Goal: Task Accomplishment & Management: Use online tool/utility

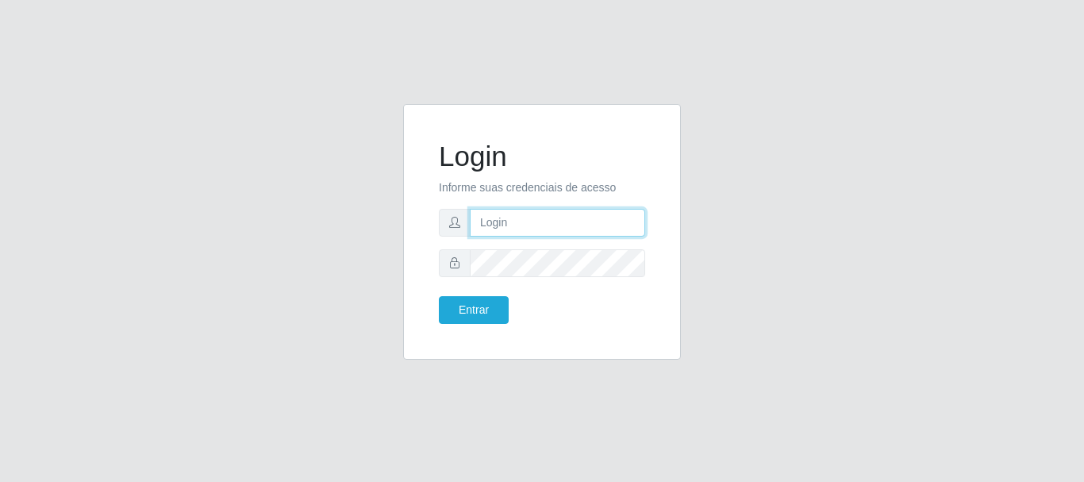
type input "elvis@casatudo"
drag, startPoint x: 499, startPoint y: 222, endPoint x: 505, endPoint y: 231, distance: 10.4
click at [499, 222] on input "elvis@casatudo" at bounding box center [557, 223] width 175 height 28
click at [812, 191] on div "Login Informe suas credenciais de acesso [PERSON_NAME] Entrar" at bounding box center [542, 241] width 905 height 275
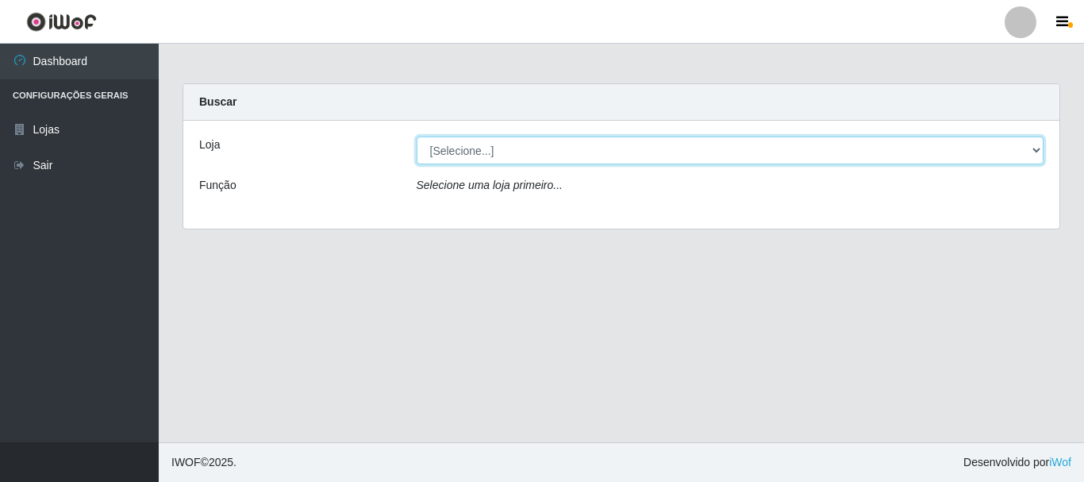
click at [768, 156] on select "[Selecione...] Casatudo BR" at bounding box center [731, 151] width 628 height 28
select select "197"
click at [417, 137] on select "[Selecione...] Casatudo BR" at bounding box center [731, 151] width 628 height 28
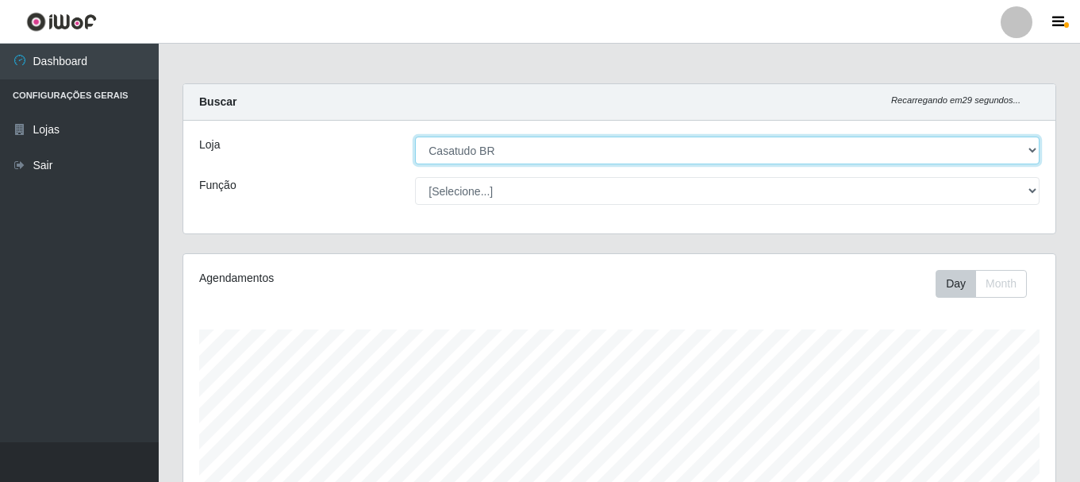
scroll to position [329, 872]
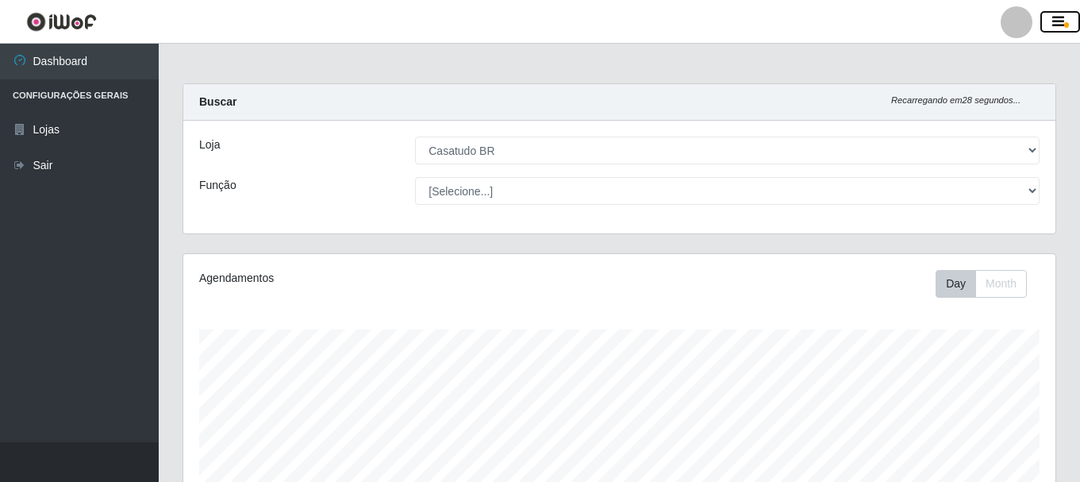
click at [1054, 24] on icon "button" at bounding box center [1059, 22] width 12 height 14
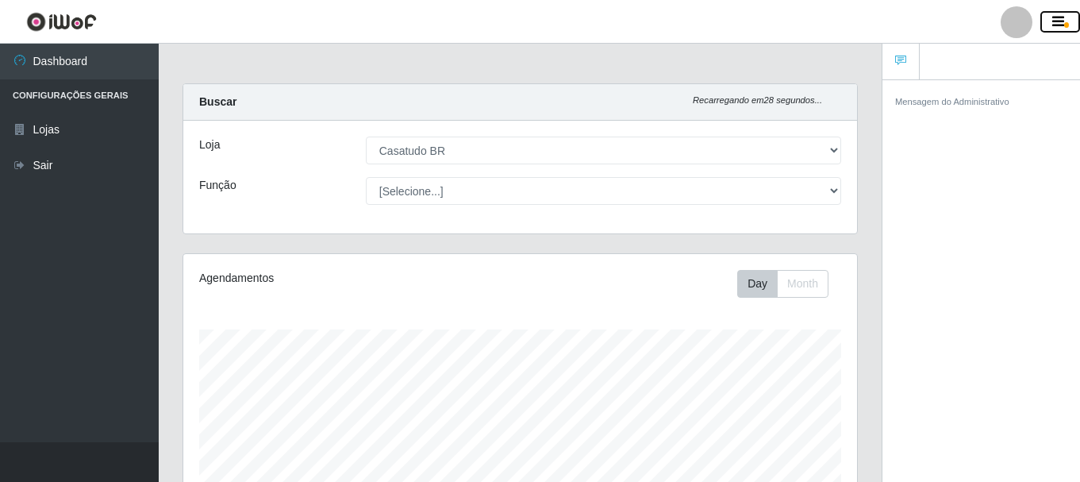
scroll to position [793482, 793137]
click at [1064, 21] on icon "button" at bounding box center [1059, 22] width 12 height 14
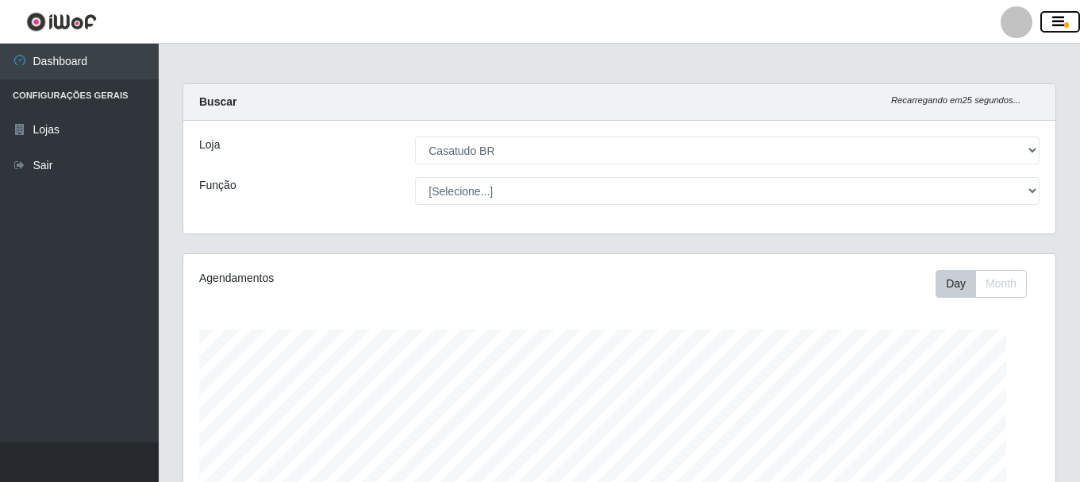
scroll to position [329, 872]
click at [1026, 20] on div at bounding box center [1017, 22] width 32 height 32
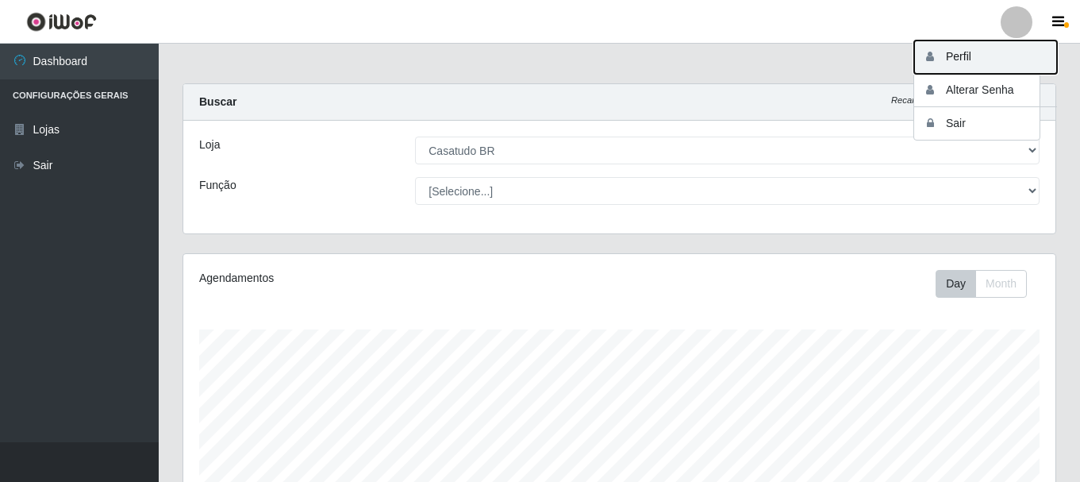
click at [976, 48] on button "Perfil" at bounding box center [985, 56] width 143 height 33
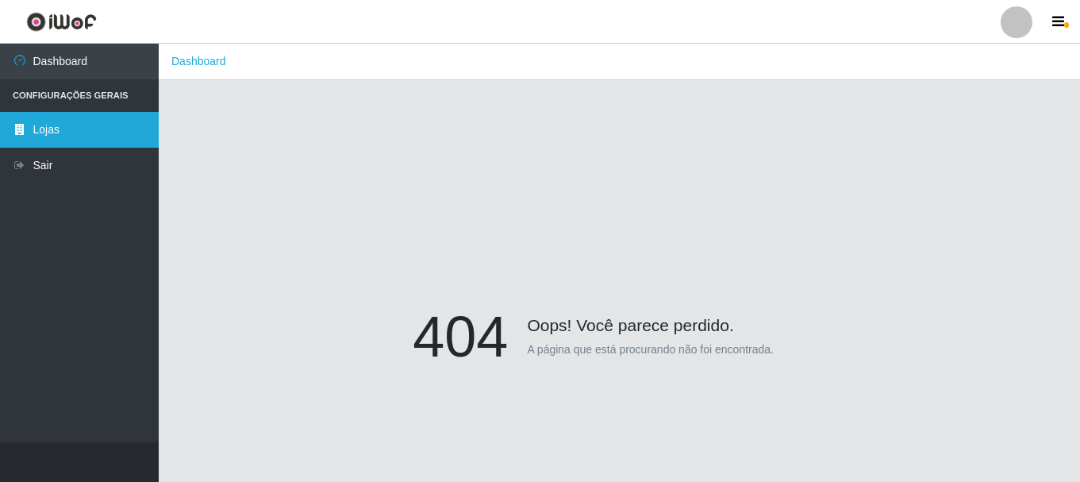
click at [55, 129] on link "Lojas" at bounding box center [79, 130] width 159 height 36
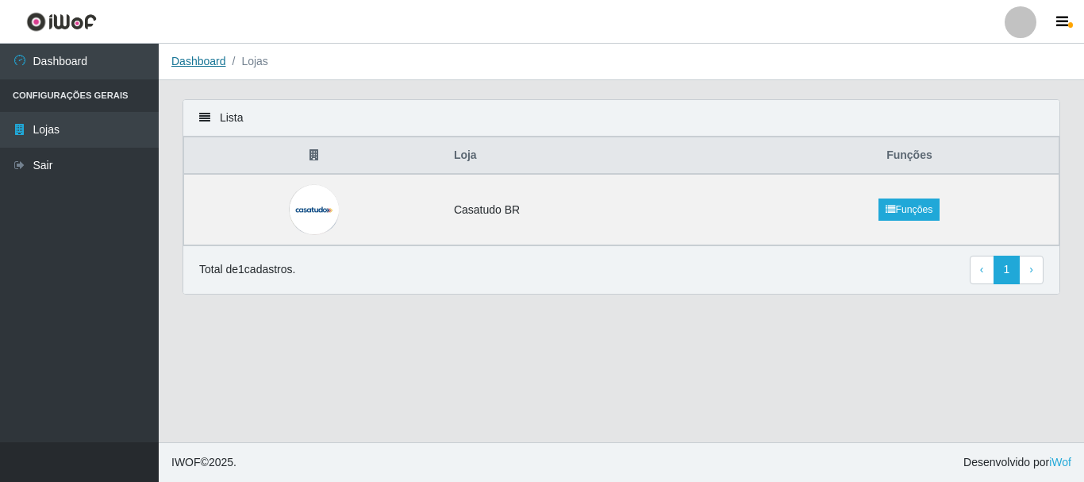
click at [192, 63] on link "Dashboard" at bounding box center [198, 61] width 55 height 13
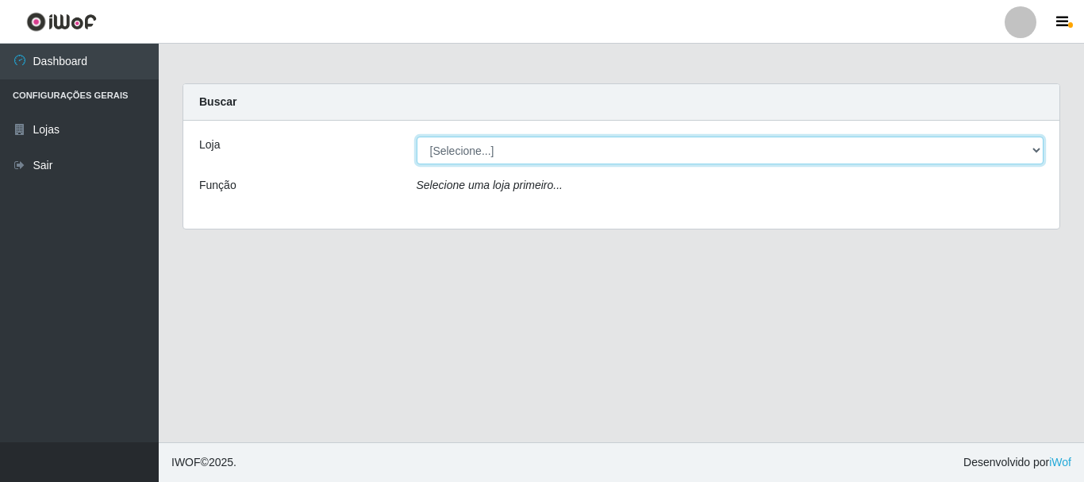
drag, startPoint x: 895, startPoint y: 156, endPoint x: 904, endPoint y: 152, distance: 10.3
click at [903, 152] on select "[Selecione...] Casatudo BR" at bounding box center [731, 151] width 628 height 28
click at [904, 152] on select "[Selecione...] Casatudo BR" at bounding box center [731, 151] width 628 height 28
click at [821, 144] on select "[Selecione...] Casatudo BR" at bounding box center [731, 151] width 628 height 28
select select "197"
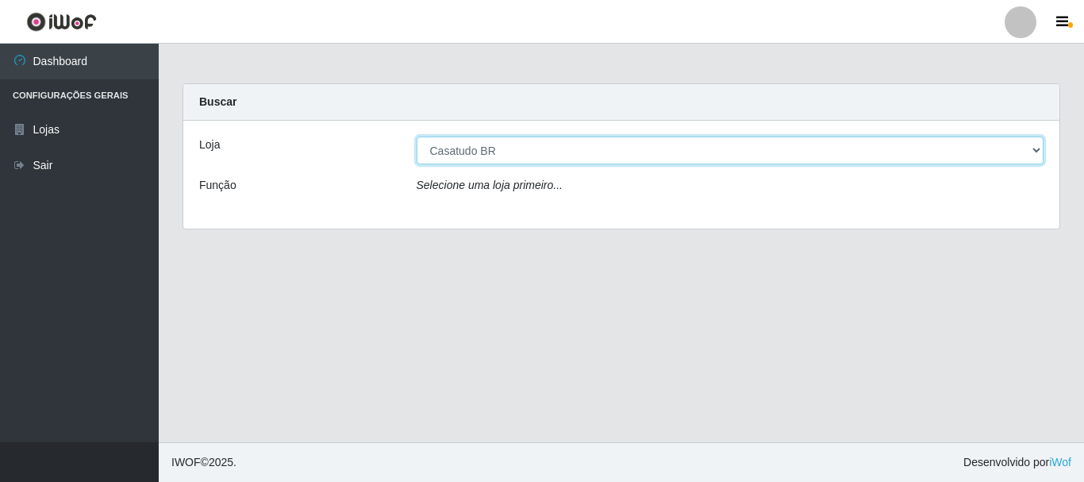
click at [417, 137] on select "[Selecione...] Casatudo BR" at bounding box center [731, 151] width 628 height 28
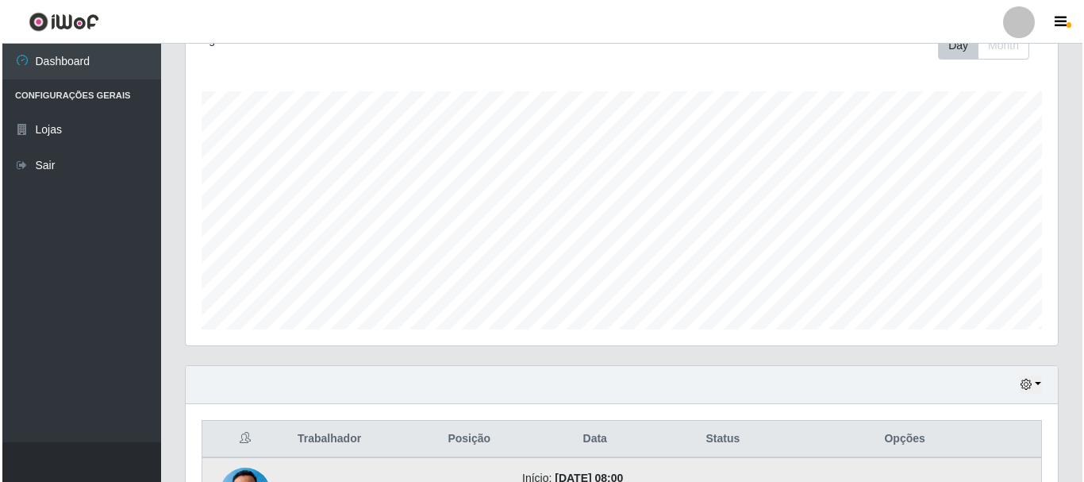
scroll to position [476, 0]
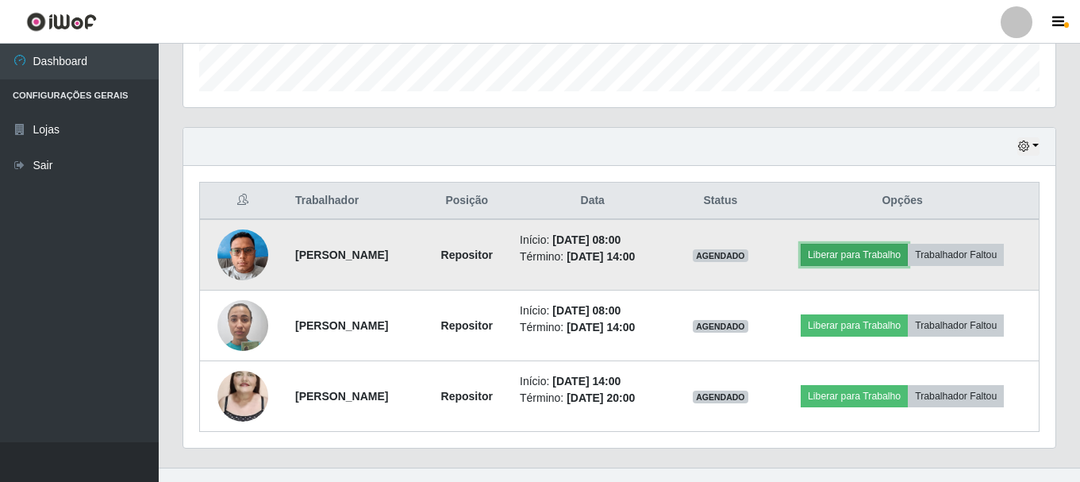
click at [850, 254] on button "Liberar para Trabalho" at bounding box center [854, 255] width 107 height 22
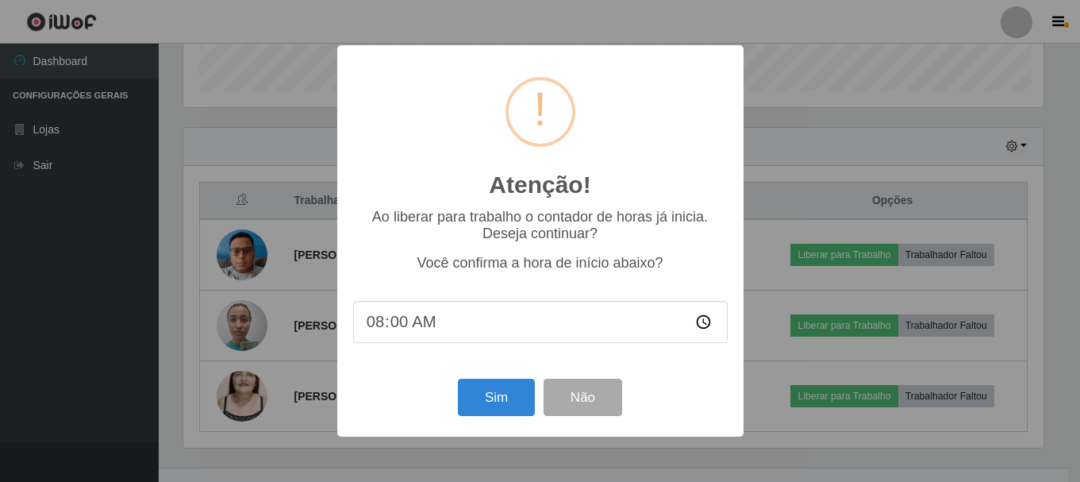
scroll to position [329, 864]
click at [494, 409] on button "Sim" at bounding box center [498, 397] width 77 height 37
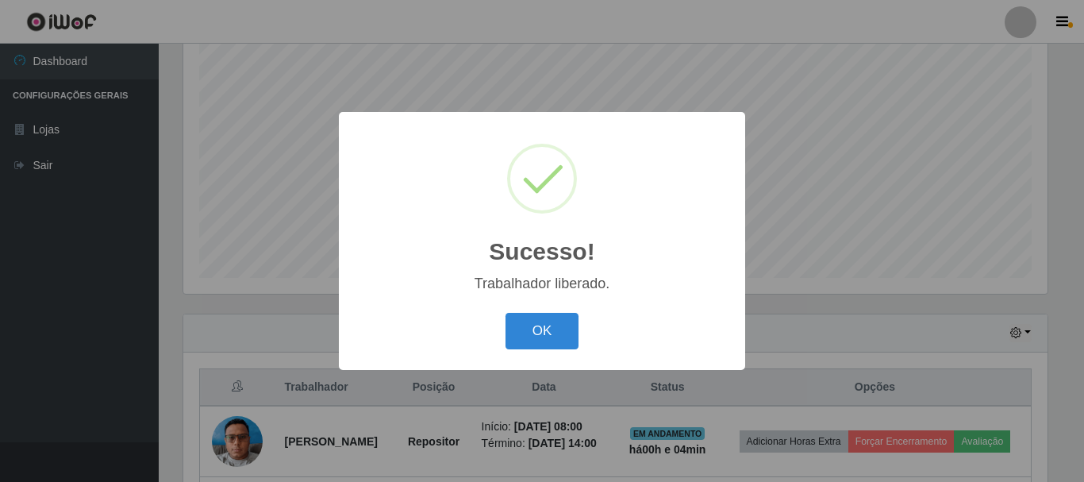
click at [486, 325] on div "OK Cancel" at bounding box center [542, 330] width 375 height 45
click at [487, 325] on div "OK Cancel" at bounding box center [542, 330] width 375 height 45
click at [525, 323] on button "OK" at bounding box center [543, 331] width 74 height 37
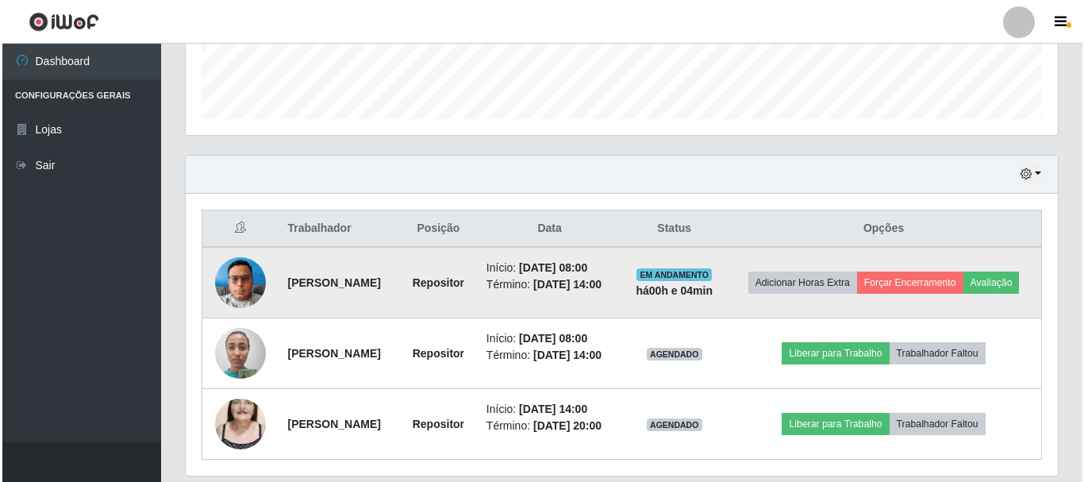
scroll to position [528, 0]
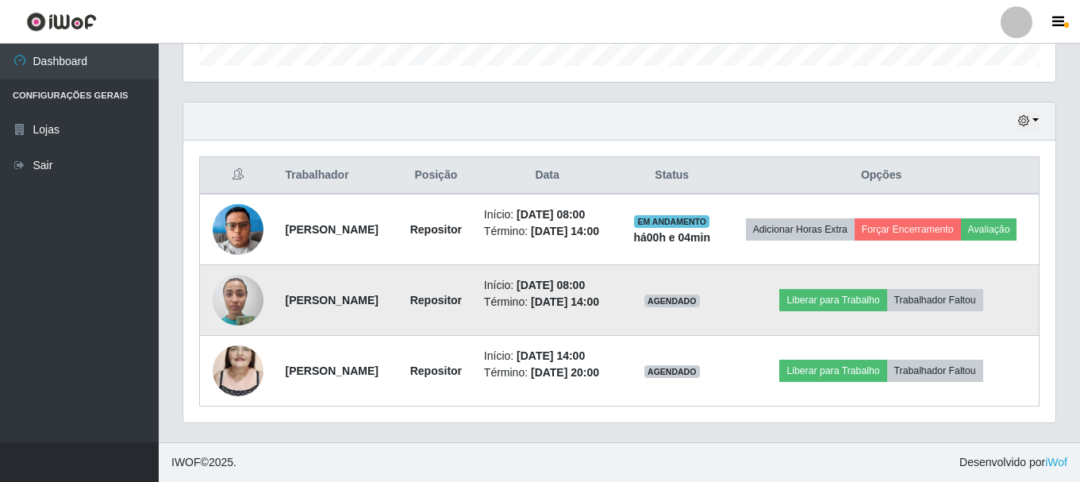
click at [222, 294] on img at bounding box center [238, 299] width 51 height 67
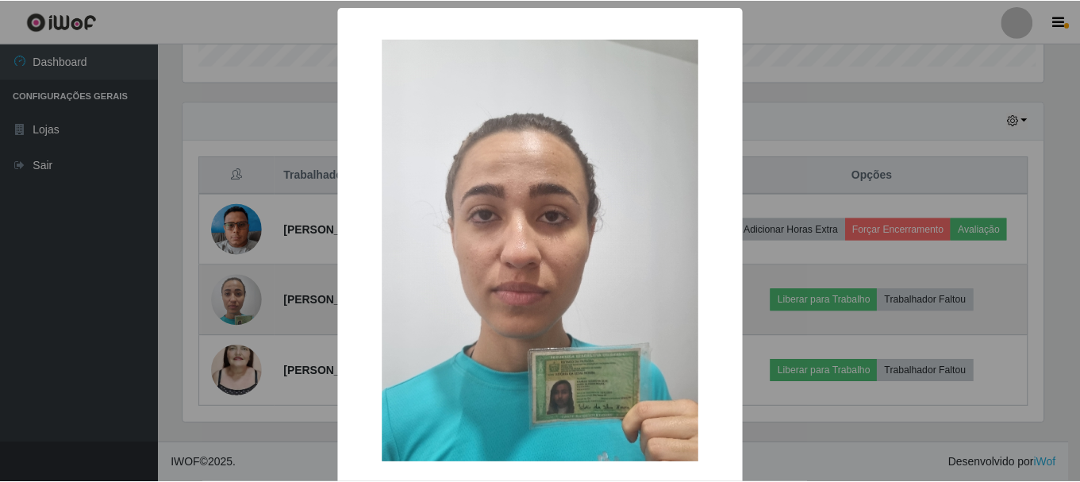
scroll to position [329, 864]
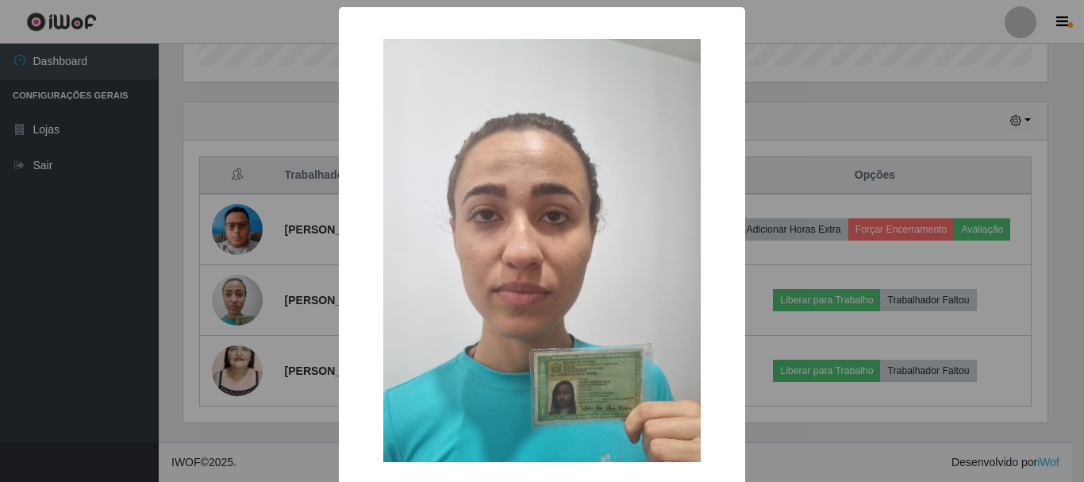
click at [229, 103] on div "× OK Cancel" at bounding box center [542, 241] width 1084 height 482
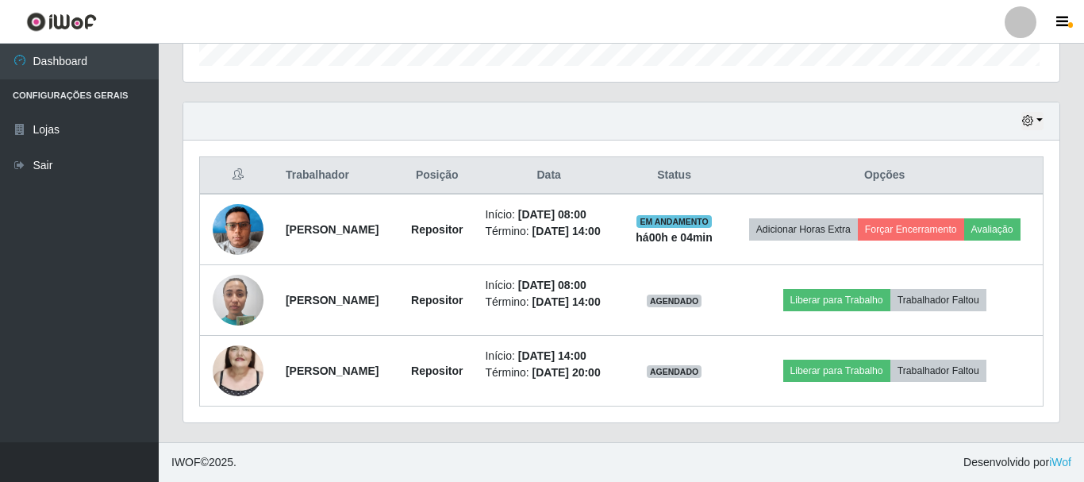
scroll to position [329, 872]
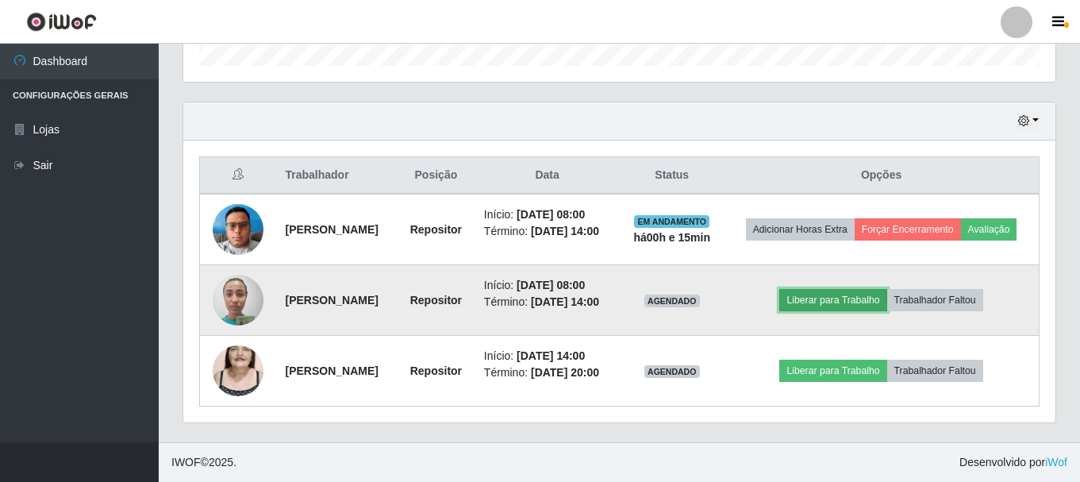
click at [857, 290] on button "Liberar para Trabalho" at bounding box center [833, 300] width 107 height 22
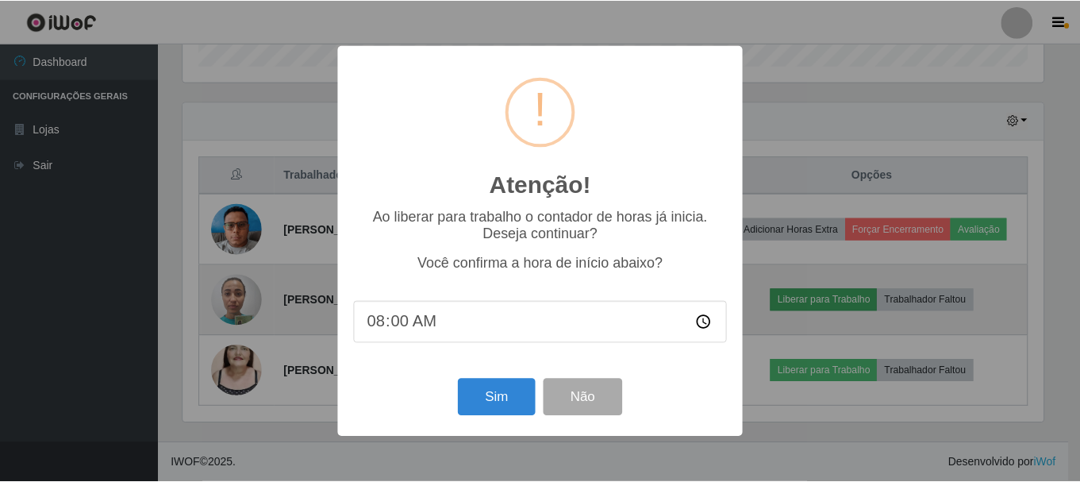
scroll to position [329, 864]
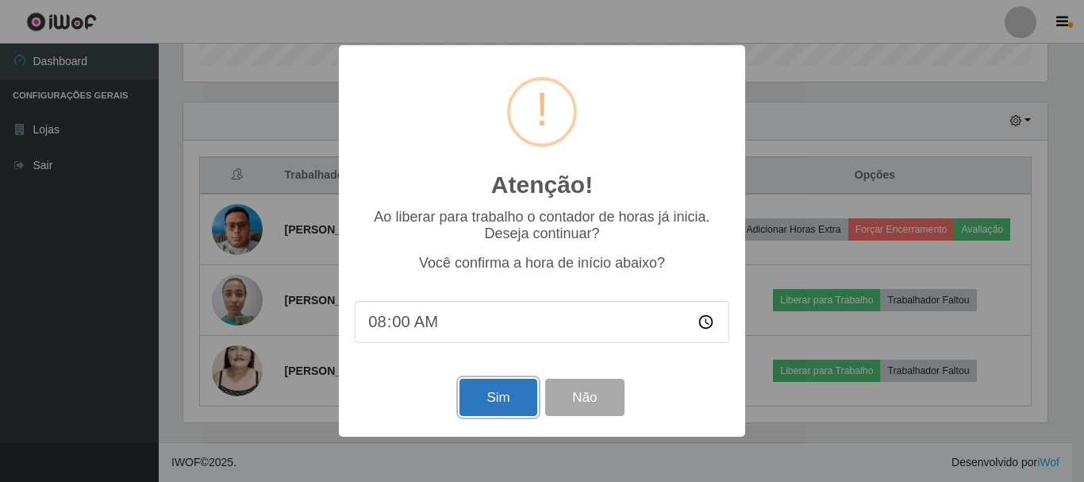
click at [500, 402] on button "Sim" at bounding box center [498, 397] width 77 height 37
click at [500, 402] on div "Atenção! × Ao liberar para trabalho o contador de horas já inicia. Deseja conti…" at bounding box center [542, 241] width 1084 height 482
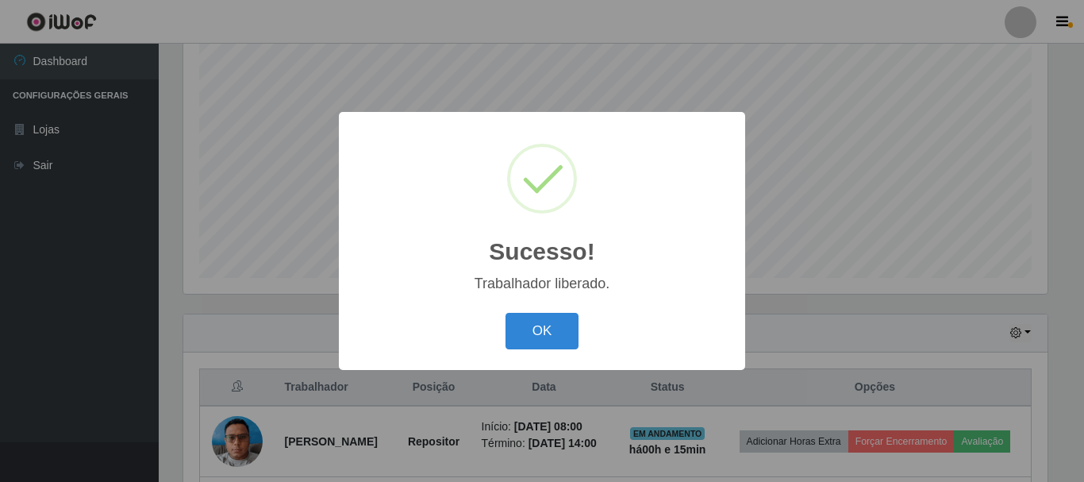
click at [506, 313] on button "OK" at bounding box center [543, 331] width 74 height 37
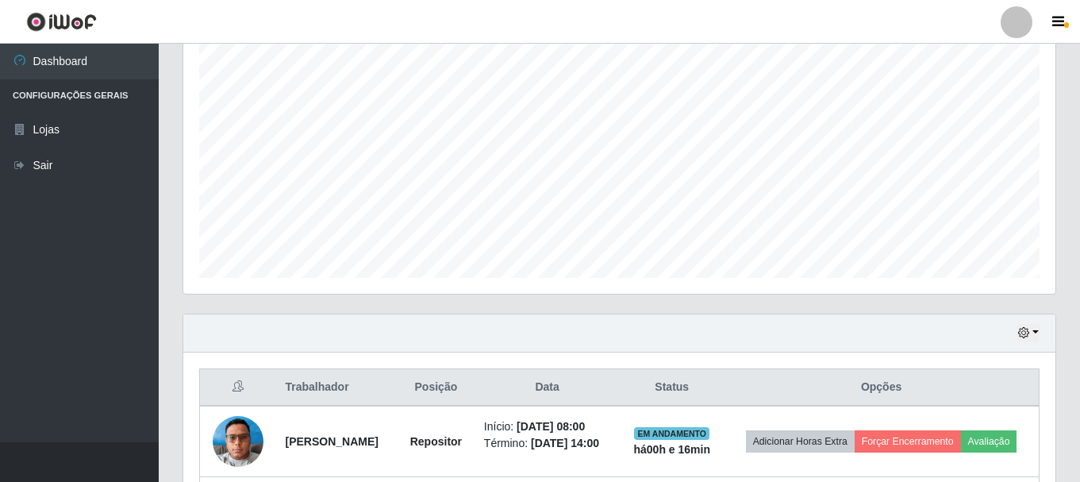
scroll to position [369, 0]
